Goal: Task Accomplishment & Management: Complete application form

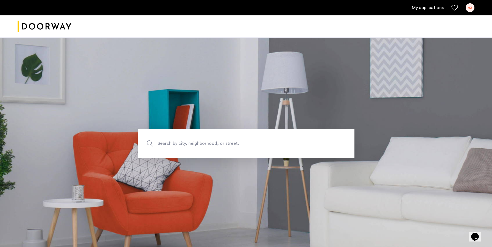
click at [426, 8] on link "My applications" at bounding box center [428, 7] width 32 height 7
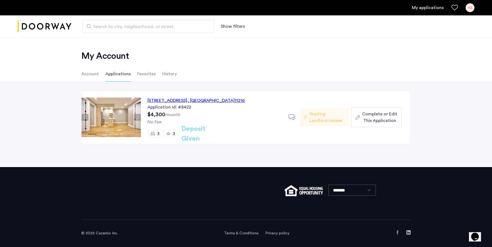
click at [172, 100] on div "692 Saint Marks Avenue, Unit 4B, Brooklyn , NY 11216" at bounding box center [197, 100] width 98 height 7
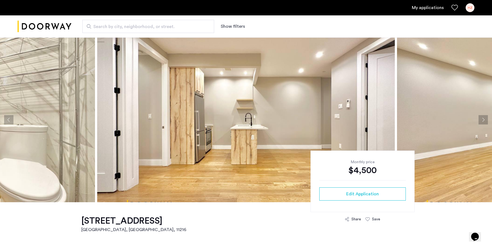
click at [432, 12] on ul "My applications HZ" at bounding box center [246, 7] width 457 height 9
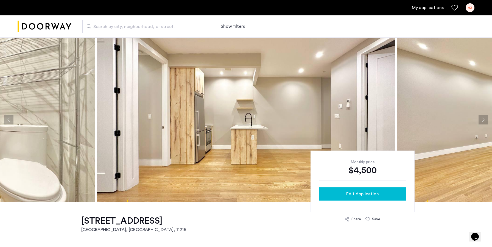
click at [349, 194] on span "Edit Application" at bounding box center [363, 194] width 33 height 7
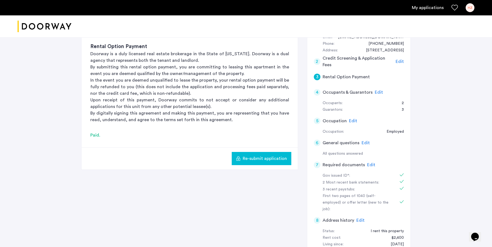
scroll to position [139, 0]
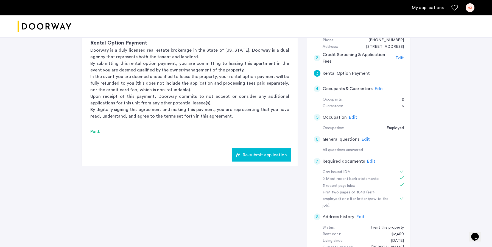
click at [368, 159] on span "Edit" at bounding box center [371, 161] width 8 height 4
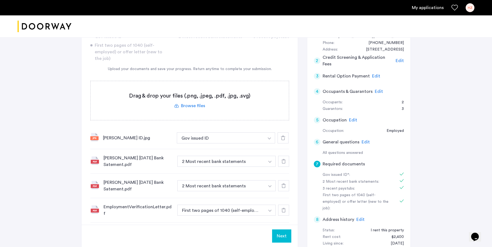
scroll to position [67, 0]
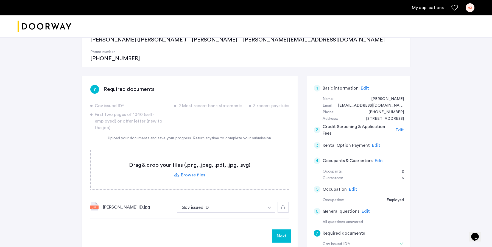
click at [194, 154] on label at bounding box center [190, 169] width 198 height 39
click at [0, 0] on input "file" at bounding box center [0, 0] width 0 height 0
click at [199, 156] on label at bounding box center [190, 169] width 198 height 39
click at [0, 0] on input "file" at bounding box center [0, 0] width 0 height 0
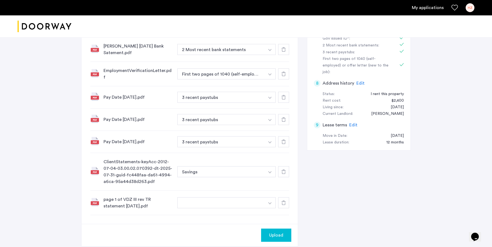
scroll to position [275, 0]
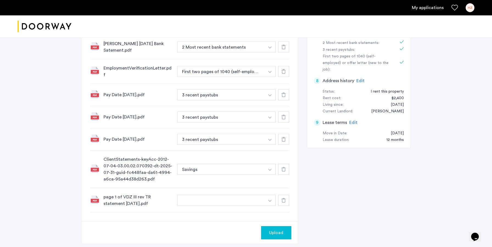
click at [225, 195] on button "button" at bounding box center [221, 200] width 87 height 11
click at [270, 1] on img "button" at bounding box center [269, 0] width 3 height 2
click at [236, 207] on input at bounding box center [227, 212] width 98 height 10
click at [325, 195] on div "7 Required documents Gov issued ID* 2 Most recent bank statements 3 recent pays…" at bounding box center [246, 60] width 330 height 385
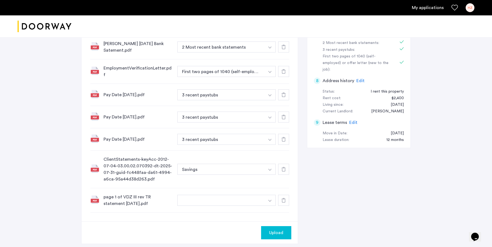
click at [269, 1] on img "button" at bounding box center [269, 0] width 3 height 2
click at [242, 207] on input "**********" at bounding box center [227, 212] width 98 height 10
drag, startPoint x: 255, startPoint y: 191, endPoint x: 226, endPoint y: 190, distance: 28.3
click at [226, 207] on input "**********" at bounding box center [227, 212] width 98 height 10
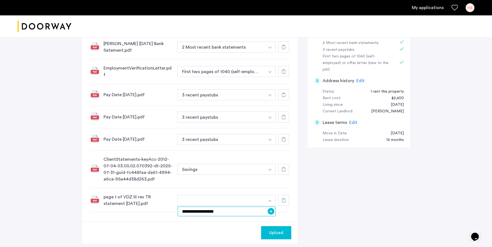
type input "**********"
click at [222, 222] on div "Upload" at bounding box center [190, 233] width 217 height 22
click at [262, 195] on button "button" at bounding box center [221, 200] width 87 height 11
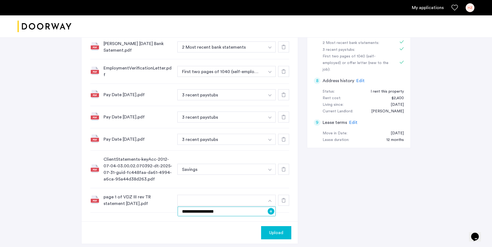
click at [253, 207] on input "**********" at bounding box center [227, 212] width 98 height 10
click at [272, 208] on button "+" at bounding box center [271, 211] width 7 height 7
click at [270, 1] on img "button" at bounding box center [269, 0] width 3 height 2
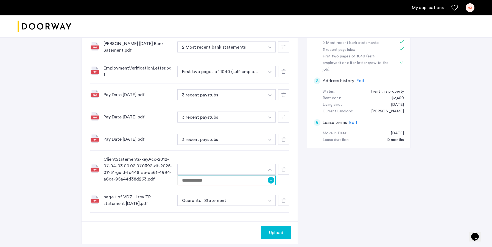
click at [267, 176] on input at bounding box center [227, 181] width 98 height 10
click at [234, 164] on button "button" at bounding box center [221, 169] width 87 height 11
click at [235, 164] on button "button" at bounding box center [221, 169] width 87 height 11
click at [223, 176] on input at bounding box center [227, 181] width 98 height 10
click at [189, 176] on input "**********" at bounding box center [227, 181] width 98 height 10
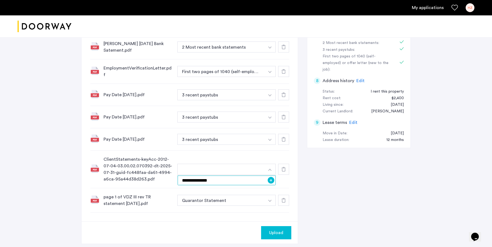
type input "**********"
click at [271, 177] on button "+" at bounding box center [271, 180] width 7 height 7
click at [325, 179] on div "7 Required documents Gov issued ID* 2 Most recent bank statements 3 recent pays…" at bounding box center [246, 60] width 330 height 385
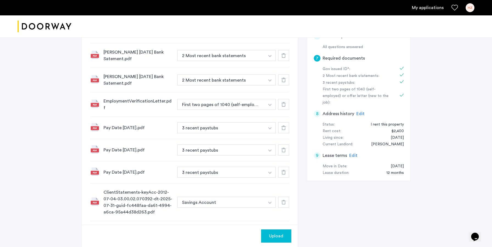
scroll to position [241, 0]
click at [162, 190] on div "ClientStatements-keyAcc-2012-07-04-03.00.02.070392-dt-2025-07-31-guid-fc448faa-…" at bounding box center [139, 203] width 70 height 26
click at [282, 236] on span "Upload" at bounding box center [276, 236] width 14 height 7
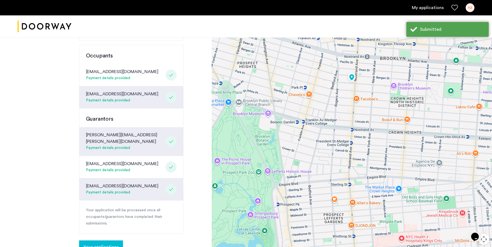
scroll to position [151, 0]
